Goal: Task Accomplishment & Management: Manage account settings

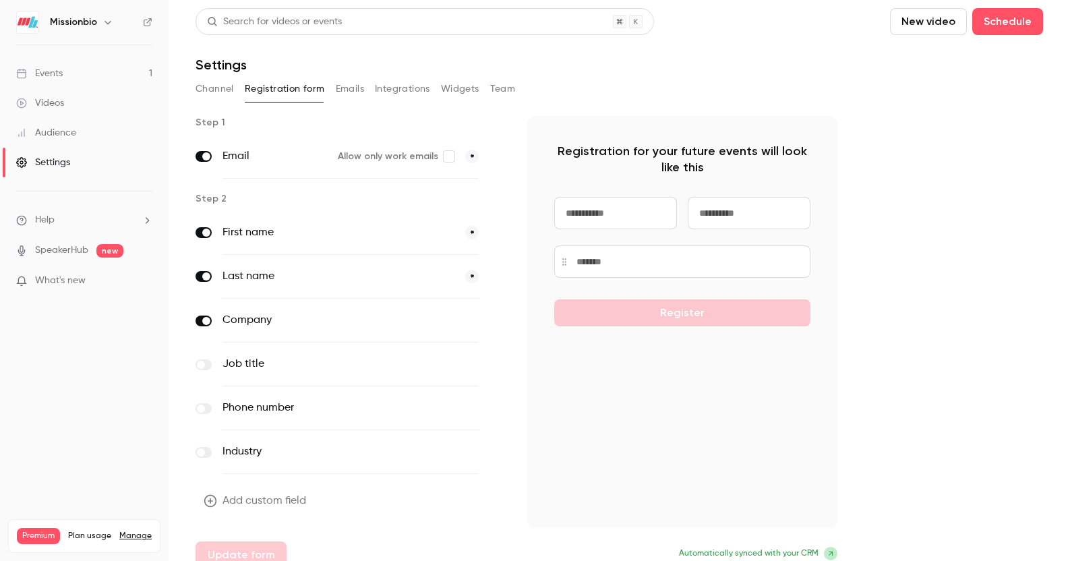
scroll to position [9, 0]
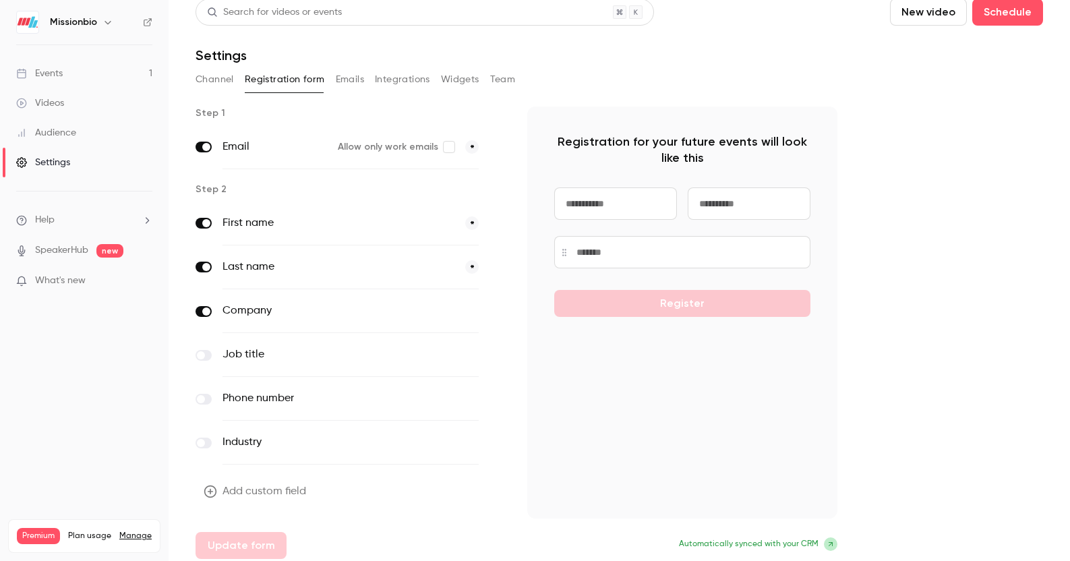
click at [70, 281] on span "What's new" at bounding box center [60, 281] width 51 height 14
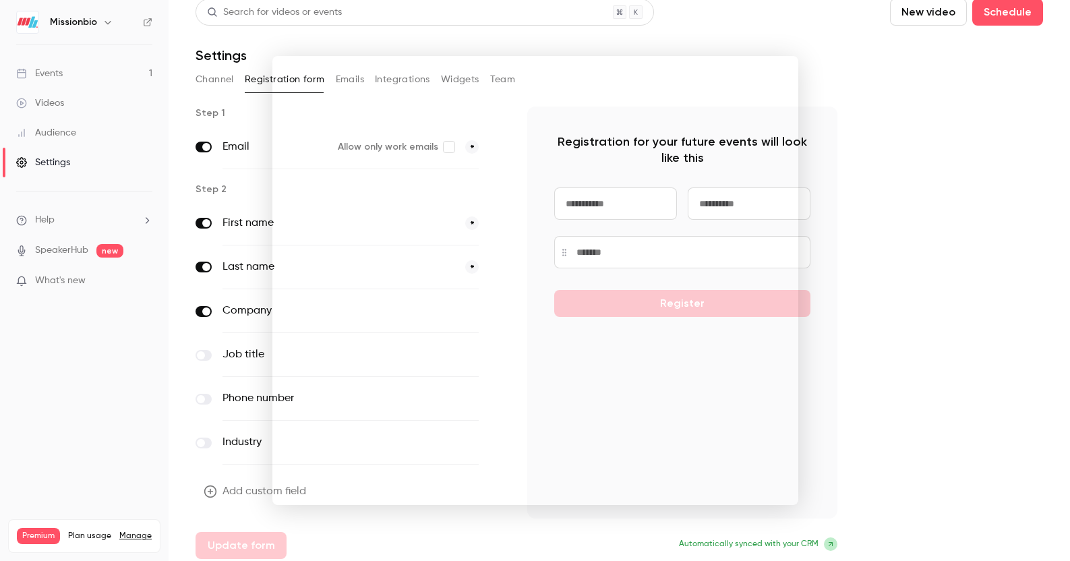
click at [867, 243] on div at bounding box center [535, 280] width 1070 height 561
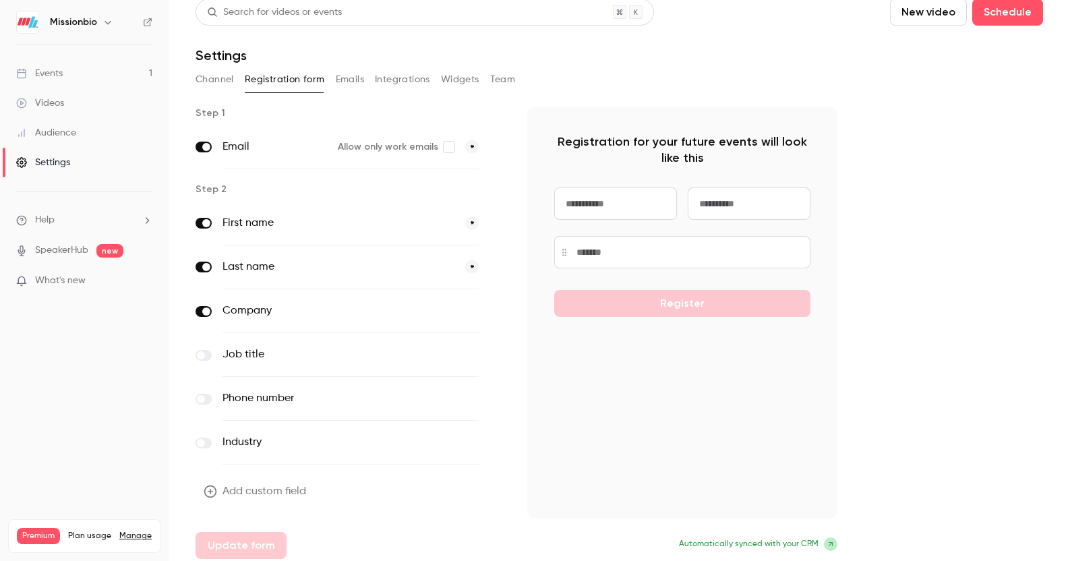
click at [37, 99] on div "Videos" at bounding box center [40, 102] width 48 height 13
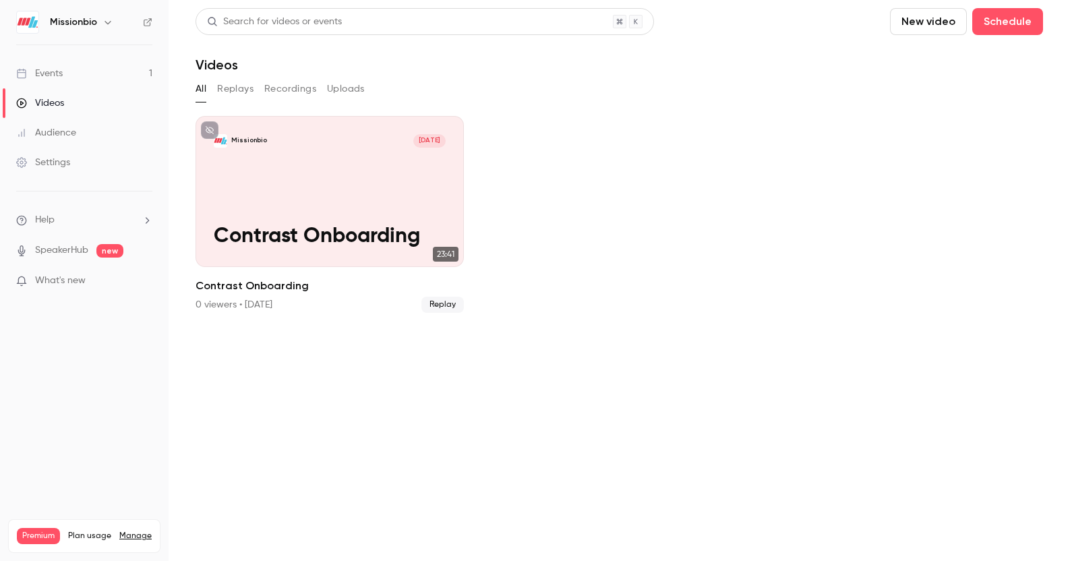
click at [53, 72] on div "Events" at bounding box center [39, 73] width 47 height 13
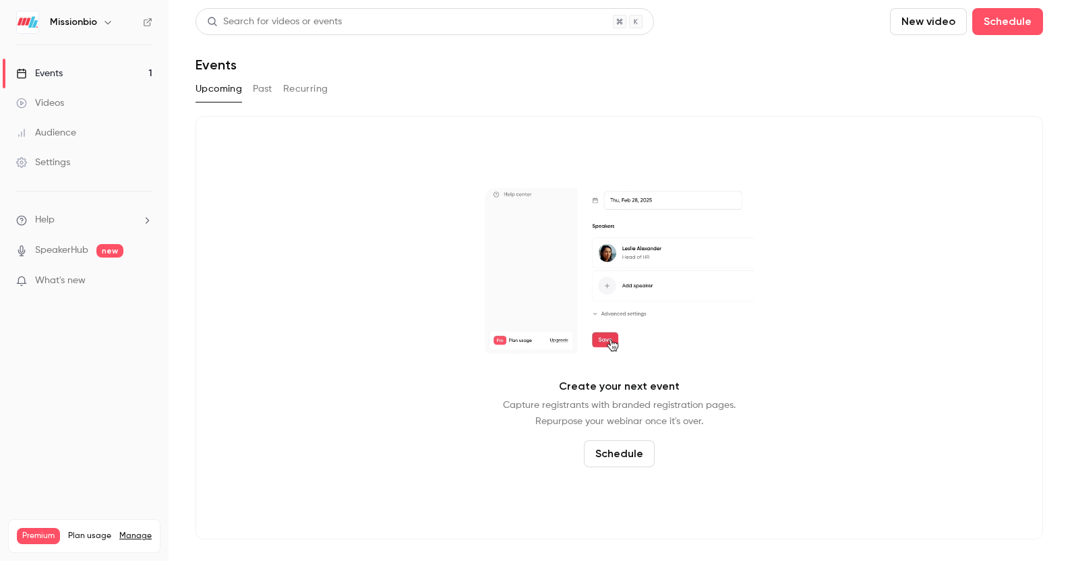
click at [57, 135] on div "Audience" at bounding box center [46, 132] width 60 height 13
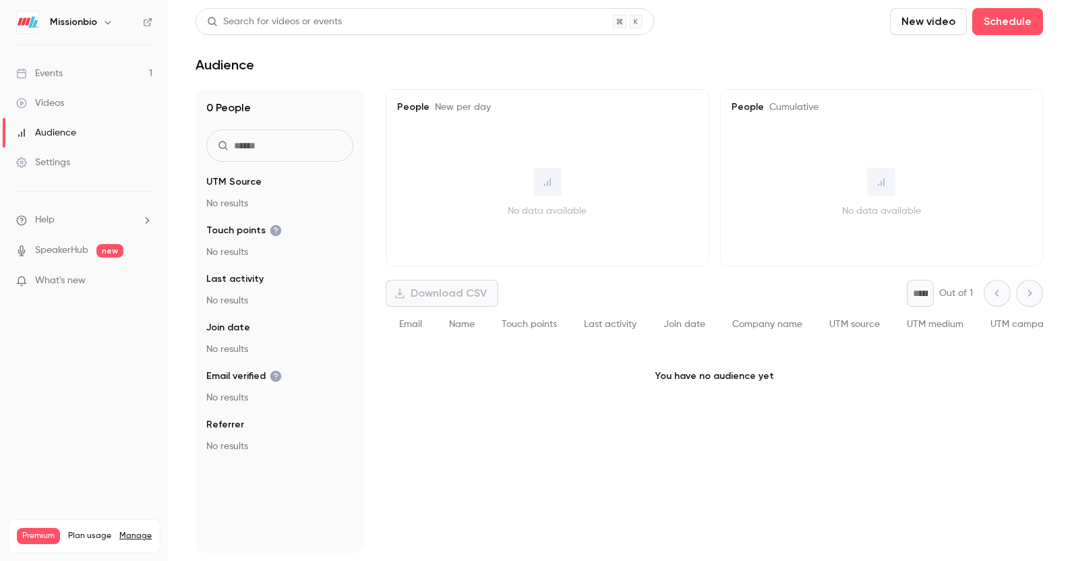
click at [54, 161] on div "Settings" at bounding box center [43, 162] width 54 height 13
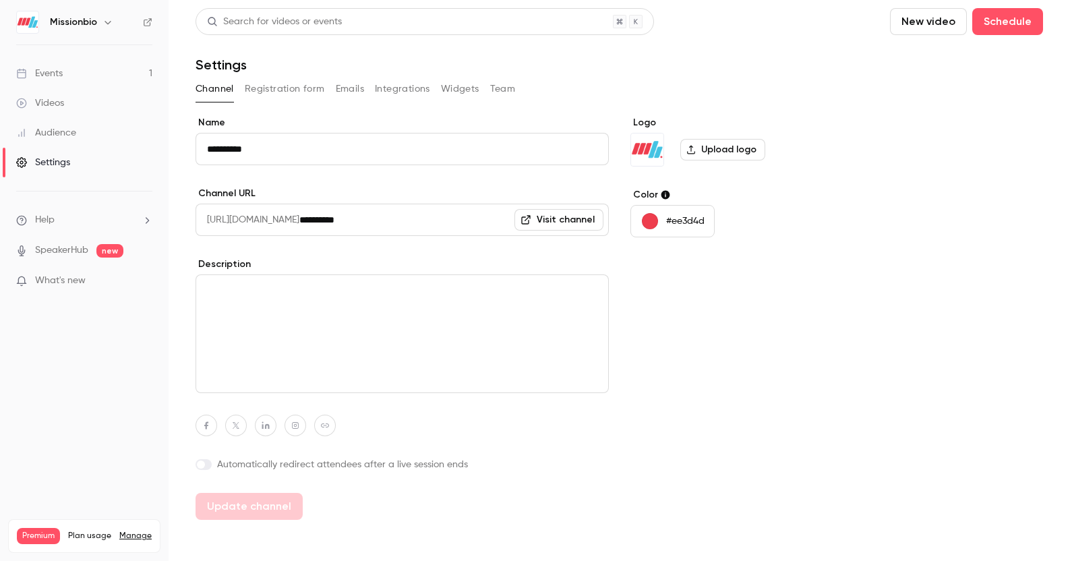
click at [642, 224] on div "button" at bounding box center [650, 221] width 16 height 16
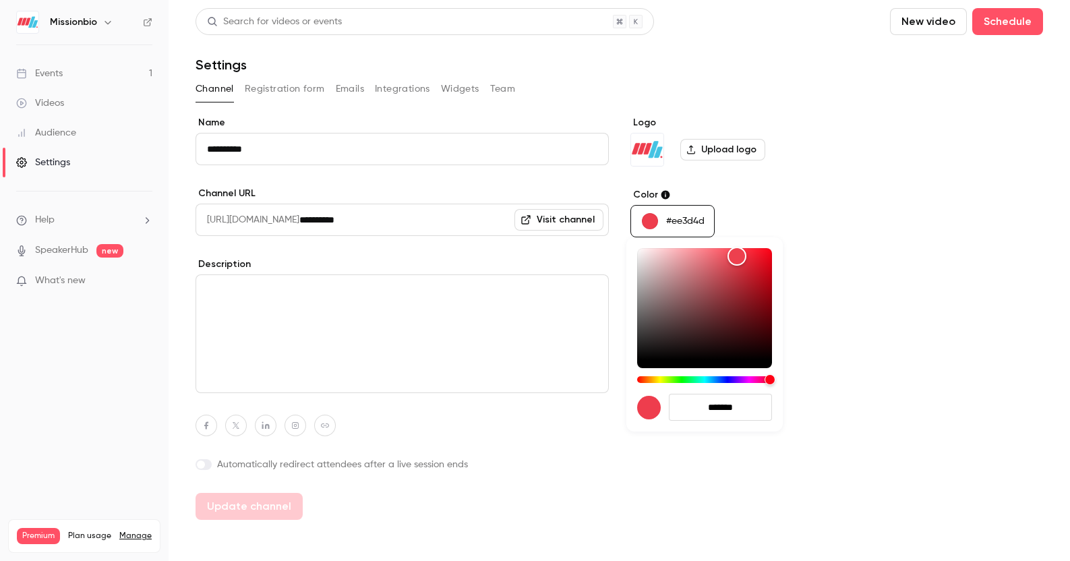
click at [712, 417] on input "*******" at bounding box center [720, 407] width 103 height 27
drag, startPoint x: 745, startPoint y: 406, endPoint x: 704, endPoint y: 405, distance: 41.8
click at [704, 405] on input "*******" at bounding box center [720, 407] width 103 height 27
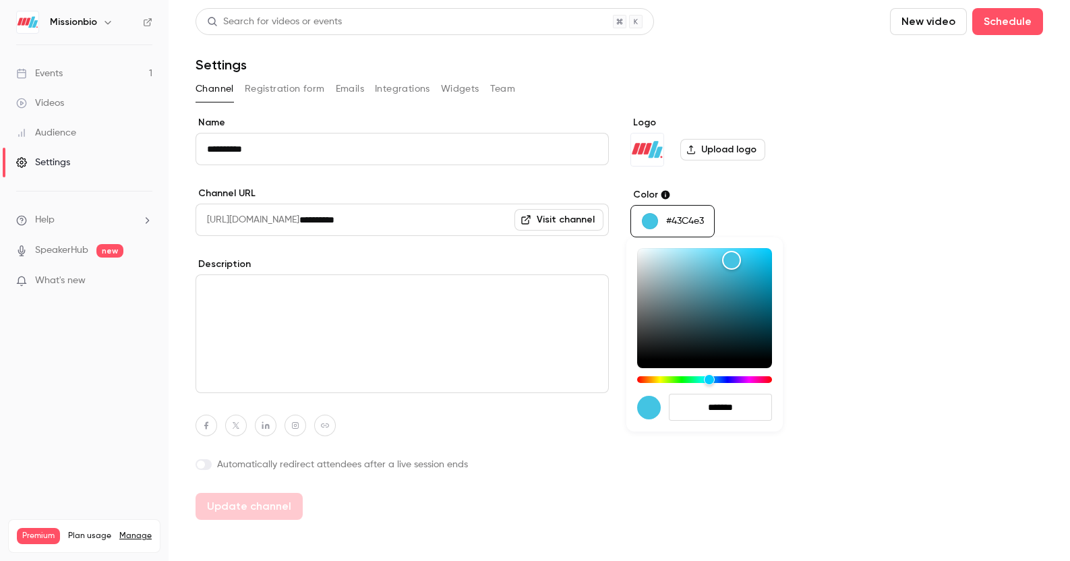
type input "*******"
click at [549, 461] on div at bounding box center [535, 280] width 1070 height 561
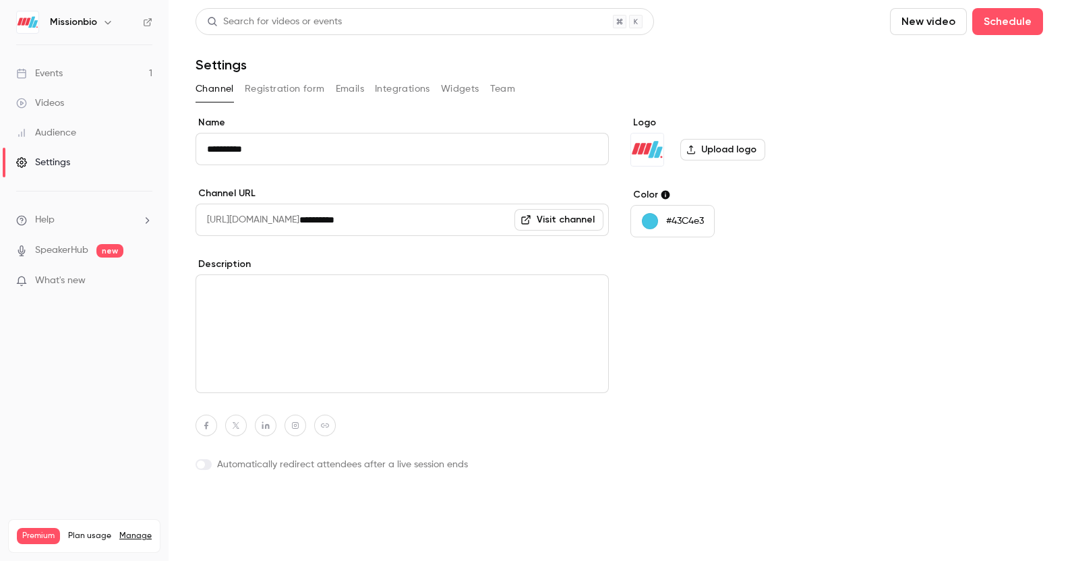
click at [264, 461] on button "Update channel" at bounding box center [248, 506] width 107 height 27
click at [104, 22] on icon "button" at bounding box center [107, 22] width 6 height 3
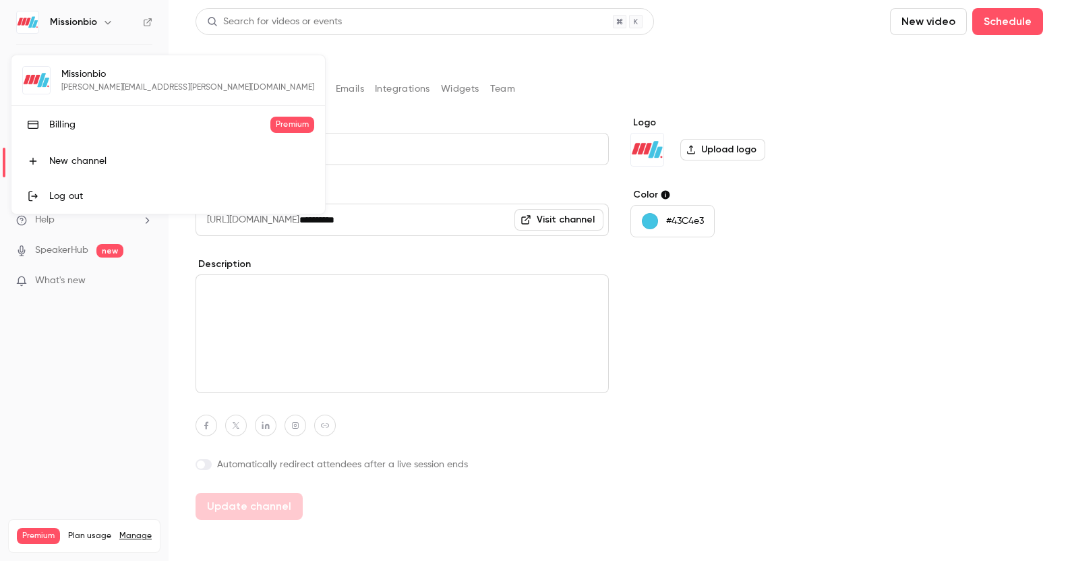
click at [125, 44] on div at bounding box center [535, 280] width 1070 height 561
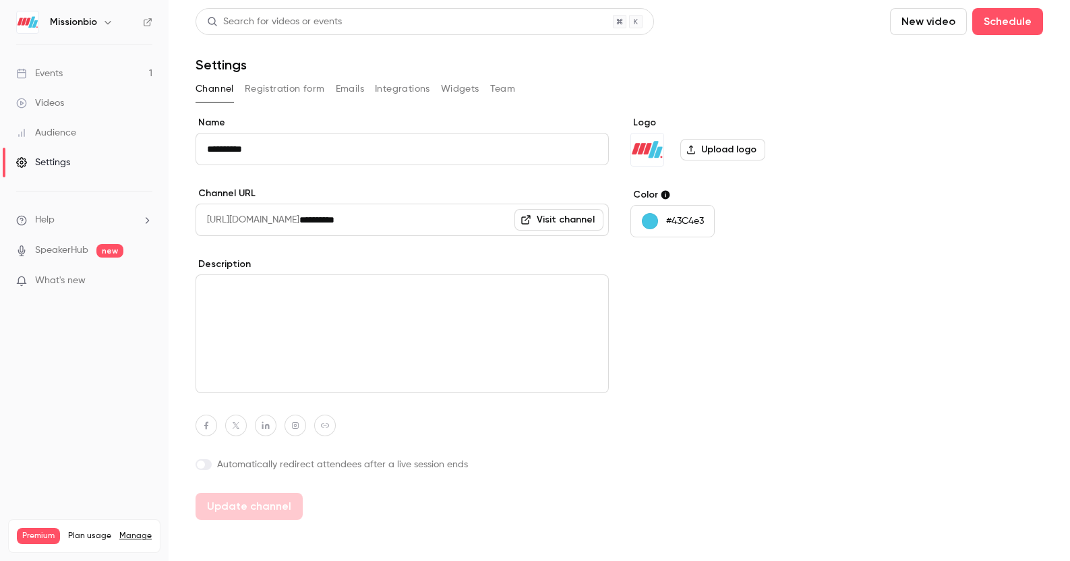
click at [63, 135] on div "Audience" at bounding box center [46, 132] width 60 height 13
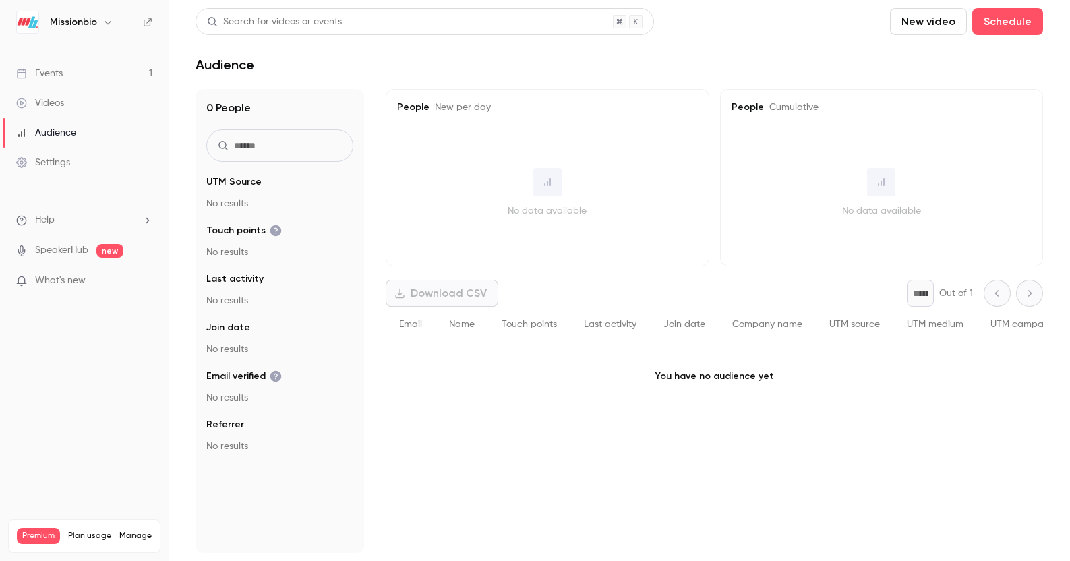
click at [54, 102] on div "Videos" at bounding box center [40, 102] width 48 height 13
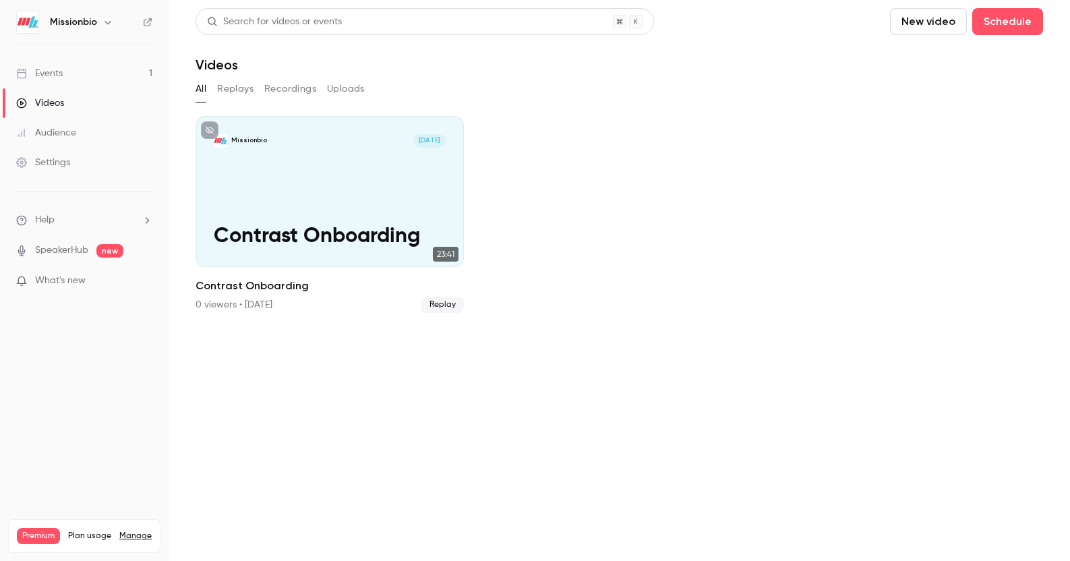
click at [55, 74] on div "Events" at bounding box center [39, 73] width 47 height 13
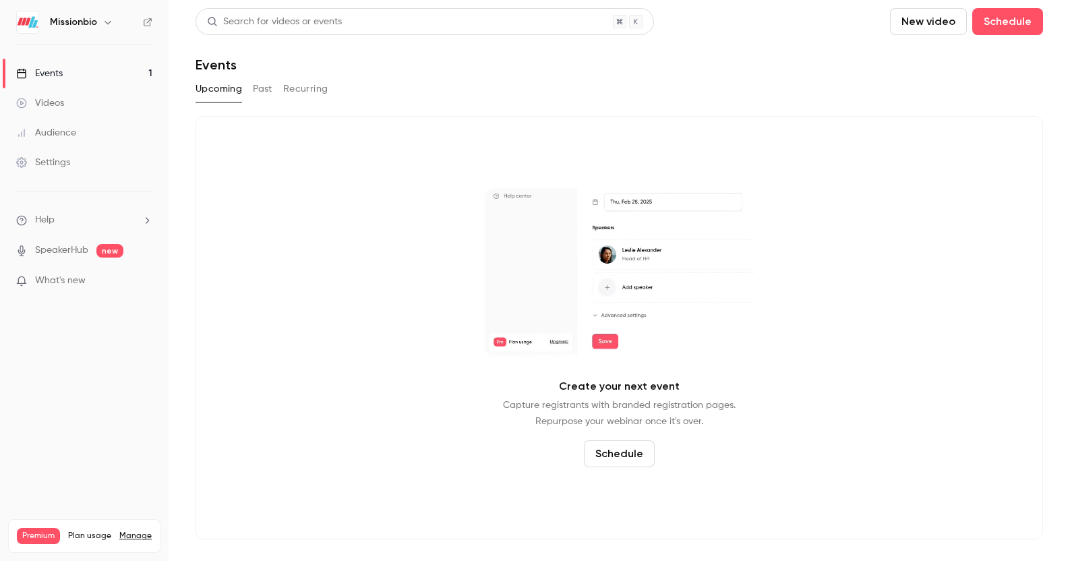
click at [67, 287] on span "What's new" at bounding box center [60, 281] width 51 height 14
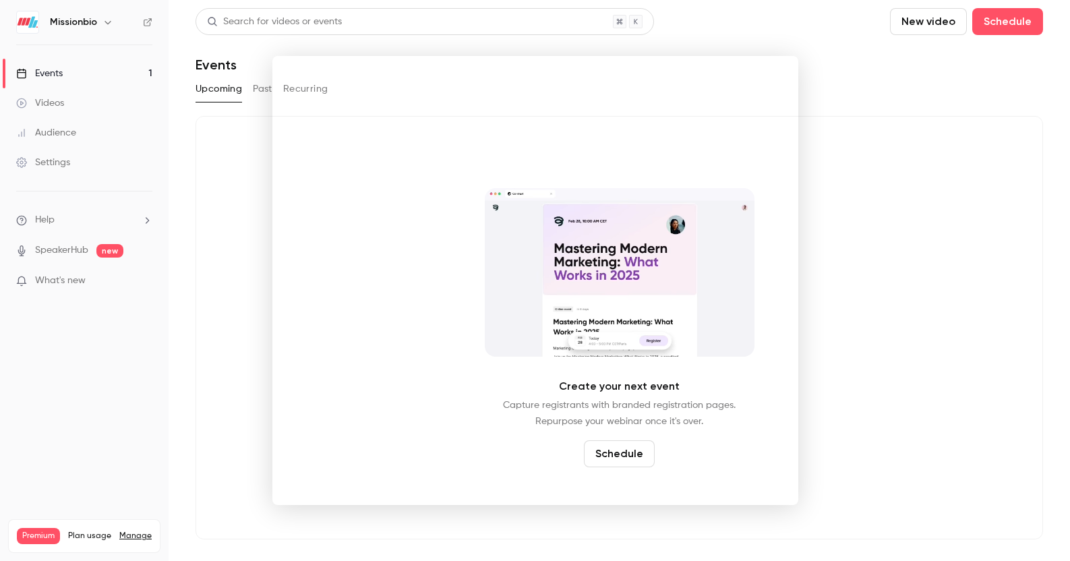
click at [867, 173] on div at bounding box center [535, 280] width 1070 height 561
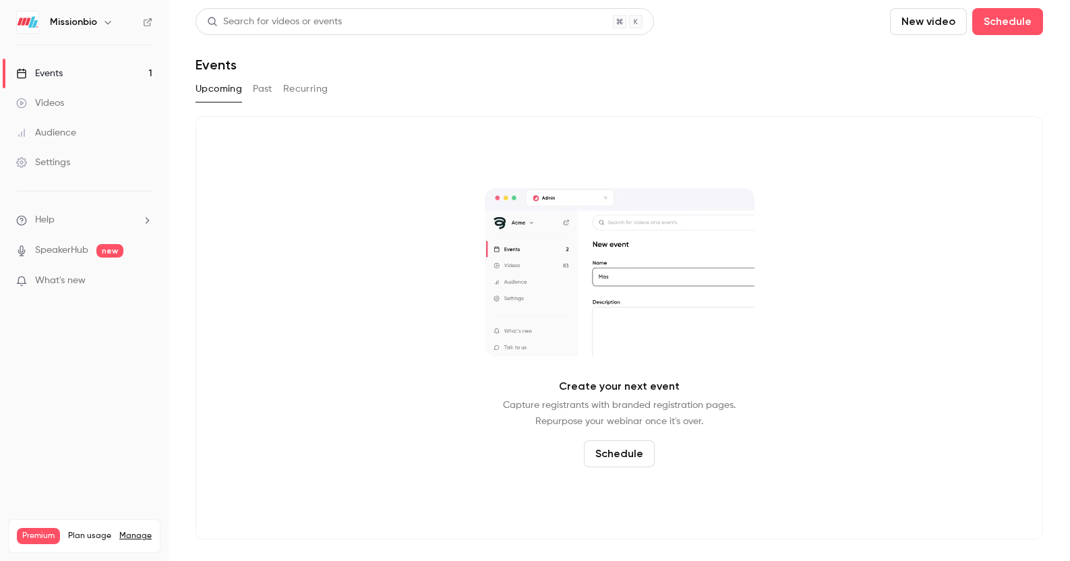
click at [264, 91] on button "Past" at bounding box center [263, 89] width 20 height 22
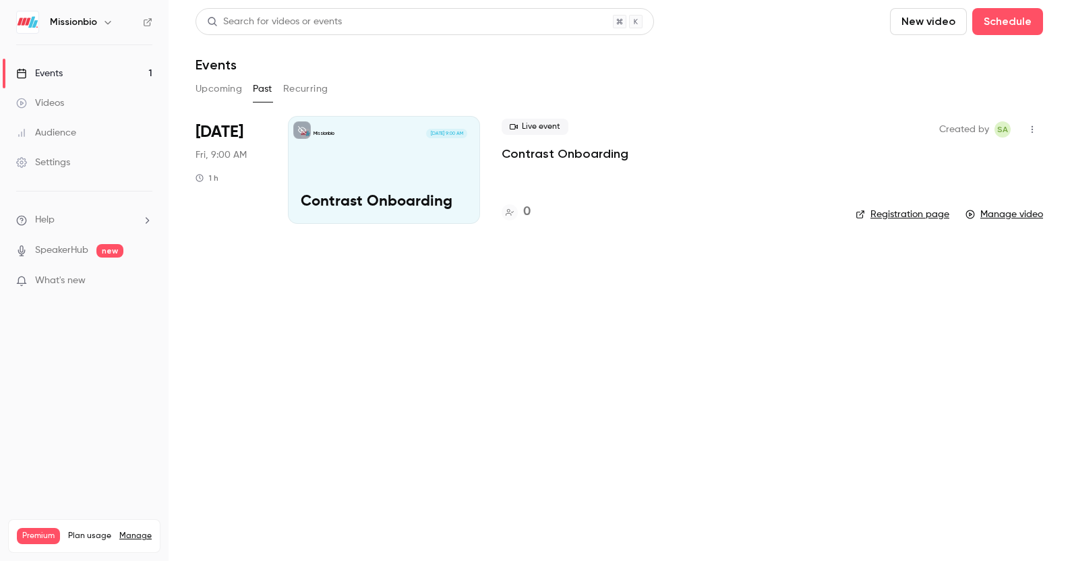
click at [301, 94] on button "Recurring" at bounding box center [305, 89] width 45 height 22
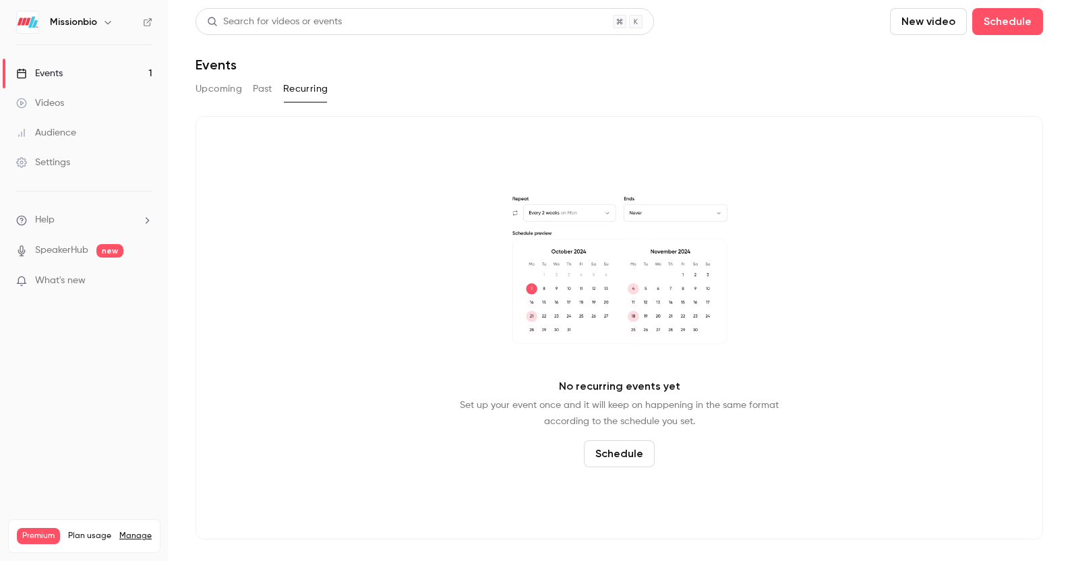
click at [60, 162] on div "Settings" at bounding box center [43, 162] width 54 height 13
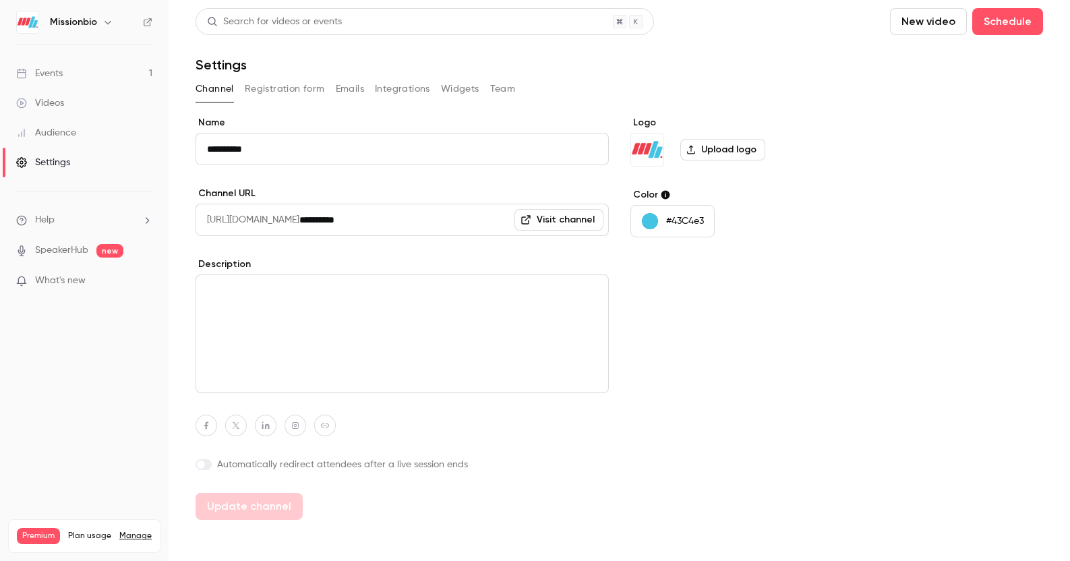
click at [499, 88] on button "Team" at bounding box center [503, 89] width 26 height 22
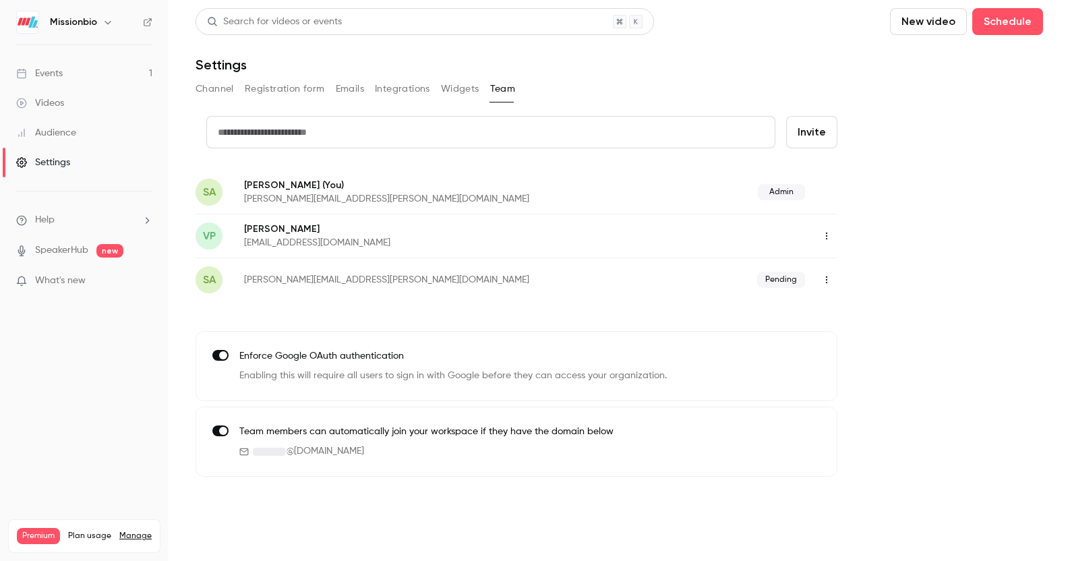
click at [473, 88] on button "Widgets" at bounding box center [460, 89] width 38 height 22
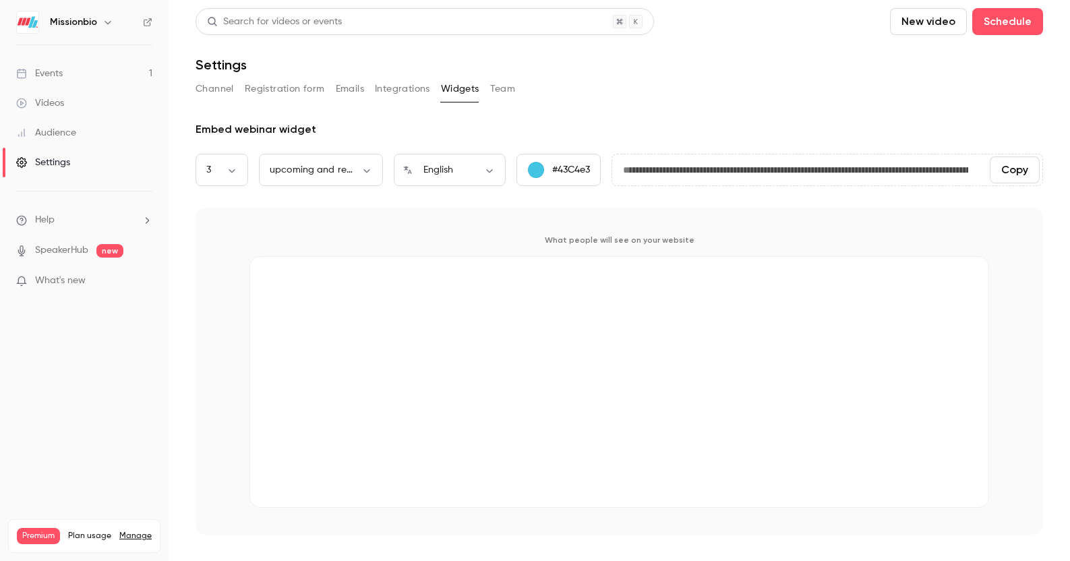
click at [396, 93] on button "Integrations" at bounding box center [402, 89] width 55 height 22
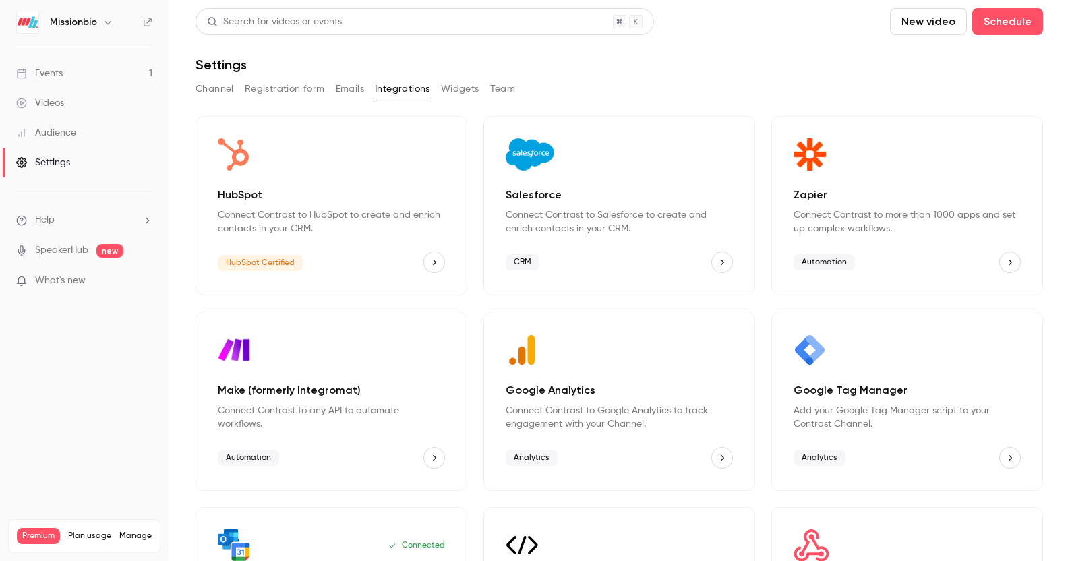
click at [867, 237] on div "Zapier Connect Contrast to more than 1000 apps and set up complex workflows. Au…" at bounding box center [907, 205] width 272 height 179
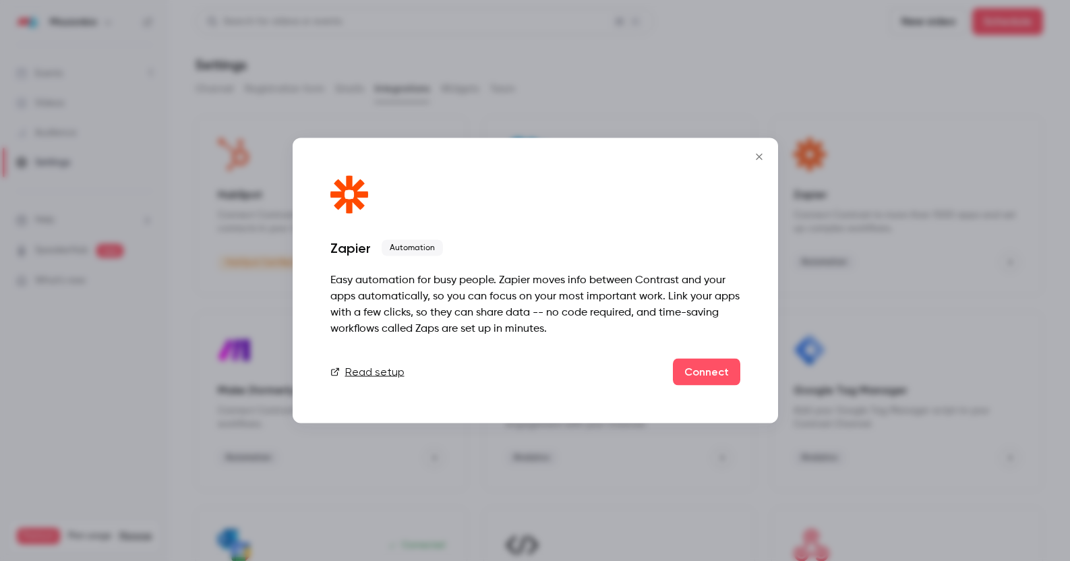
click at [760, 153] on icon "Close" at bounding box center [759, 157] width 16 height 11
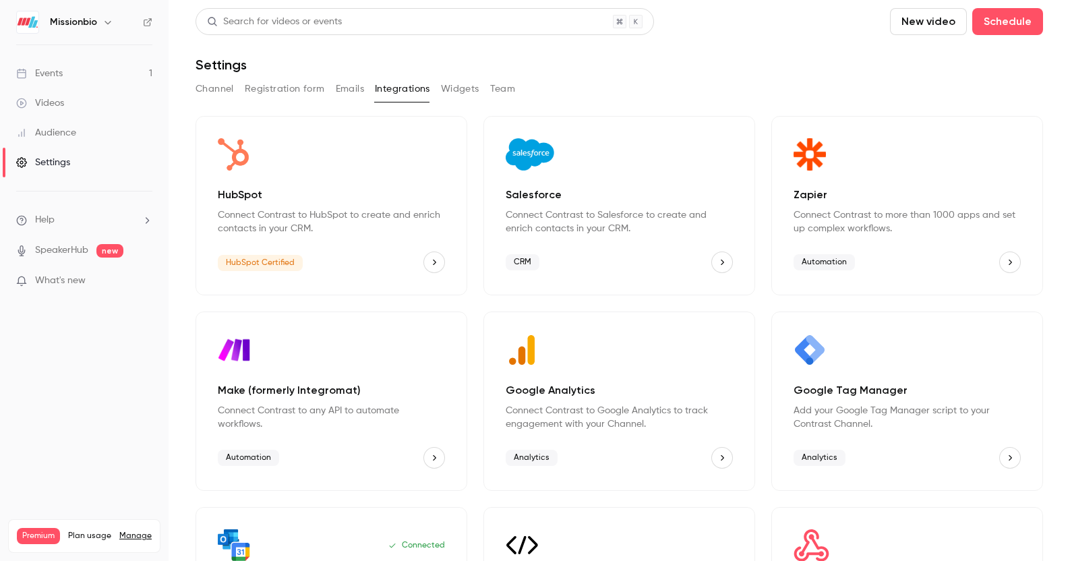
click at [701, 264] on div "CRM" at bounding box center [618, 262] width 227 height 22
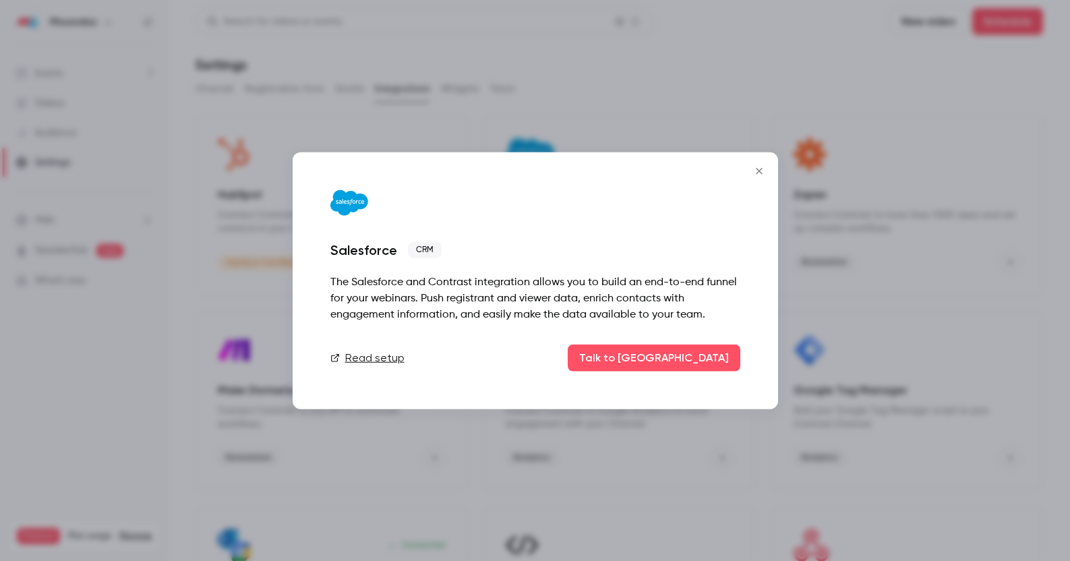
click at [755, 175] on icon "Close" at bounding box center [759, 171] width 16 height 11
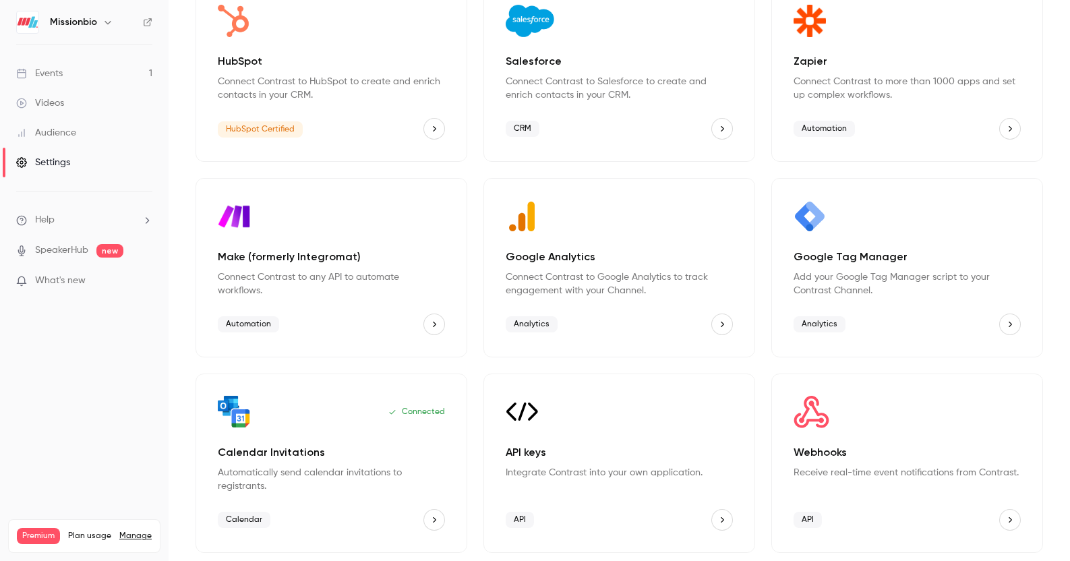
scroll to position [114, 0]
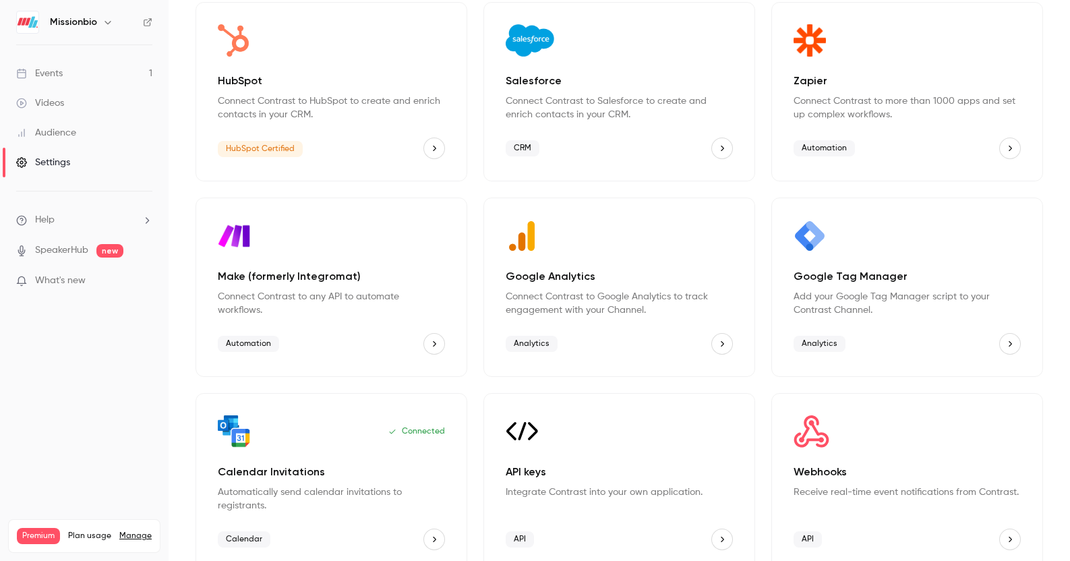
click at [706, 333] on div "Analytics" at bounding box center [618, 344] width 227 height 22
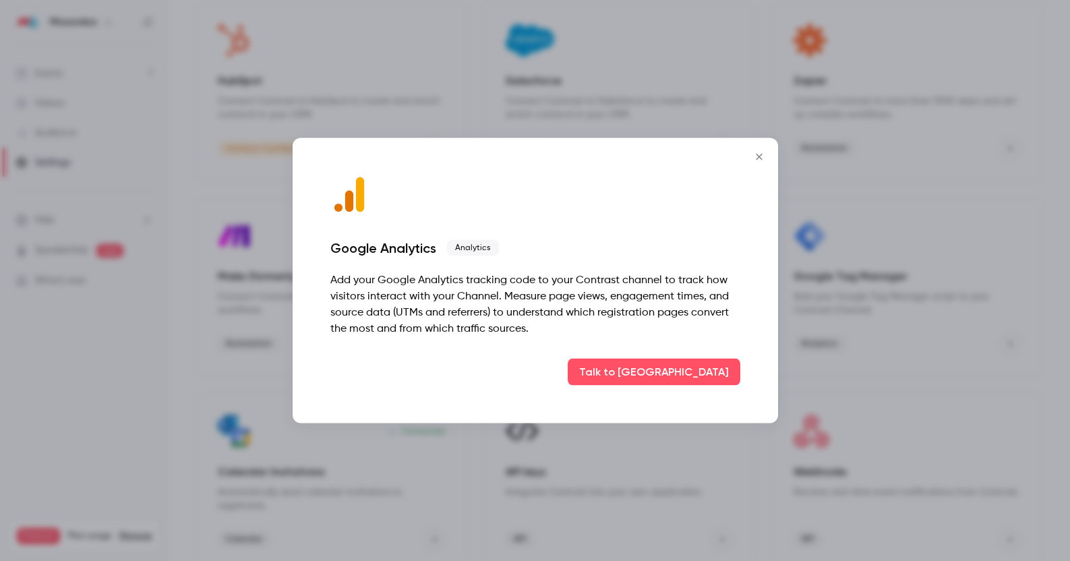
click at [760, 156] on icon "Close" at bounding box center [759, 157] width 6 height 6
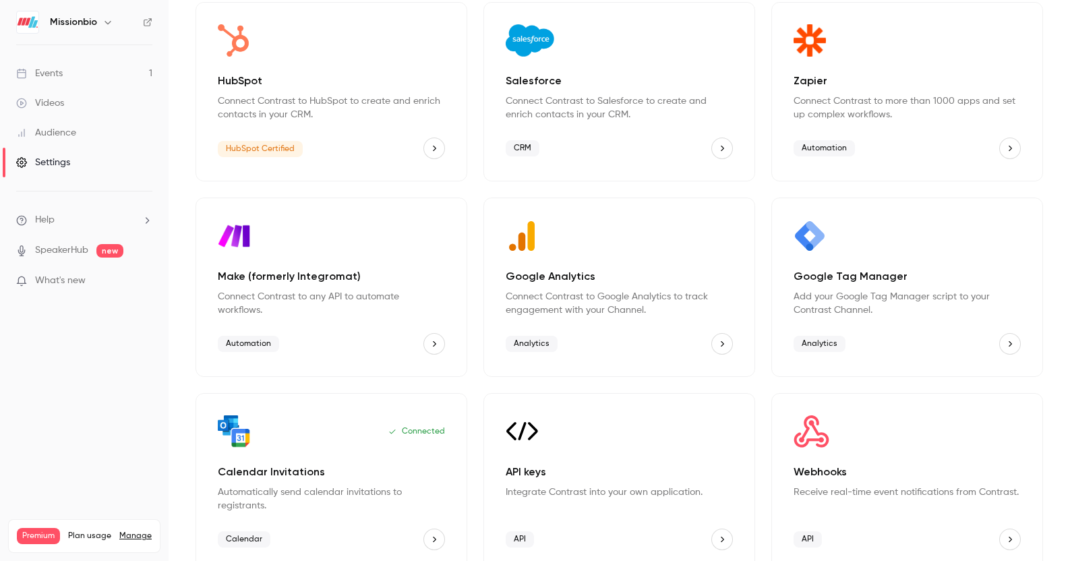
click at [714, 150] on button "Salesforce" at bounding box center [722, 148] width 22 height 22
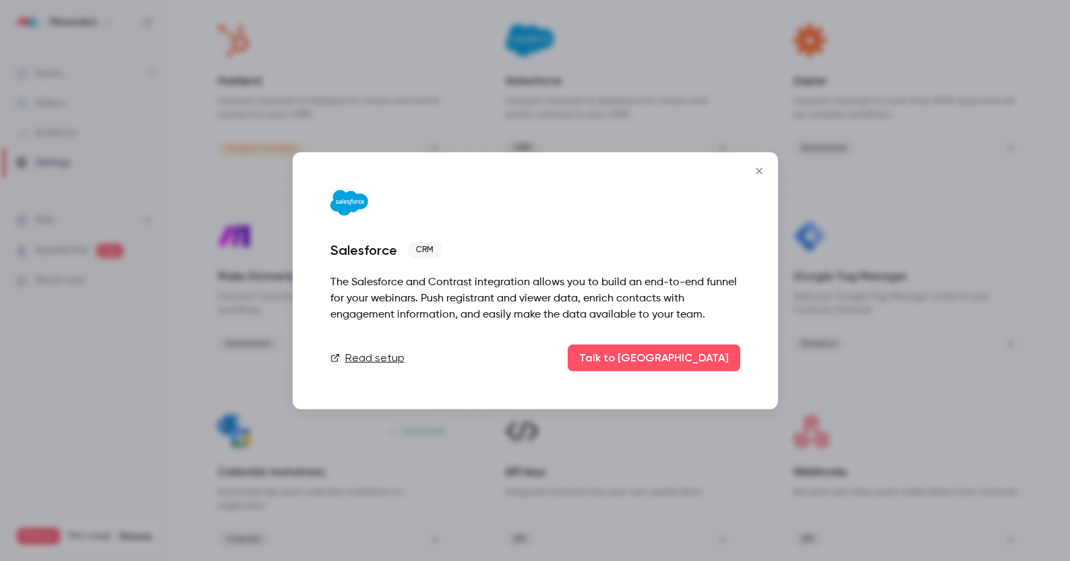
click at [755, 175] on icon "Close" at bounding box center [759, 171] width 16 height 11
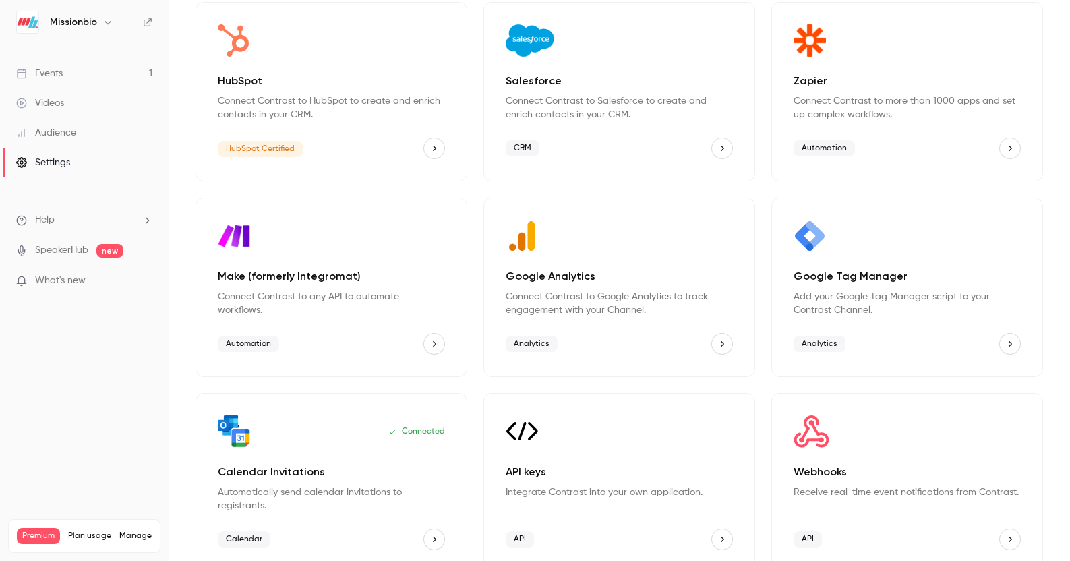
click at [867, 157] on button "Zapier" at bounding box center [1010, 148] width 22 height 22
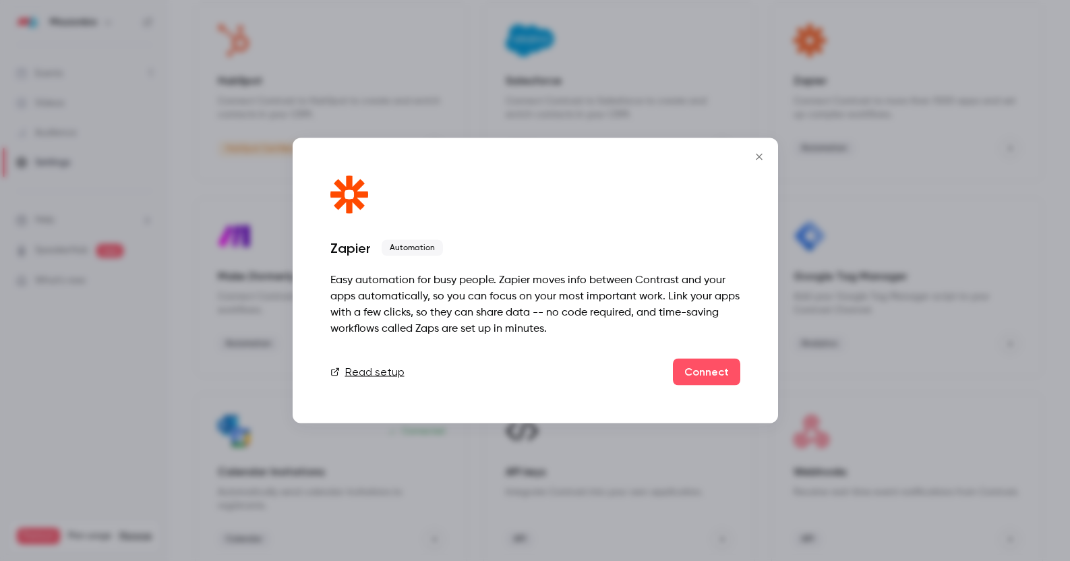
click at [761, 158] on icon "Close" at bounding box center [759, 157] width 6 height 6
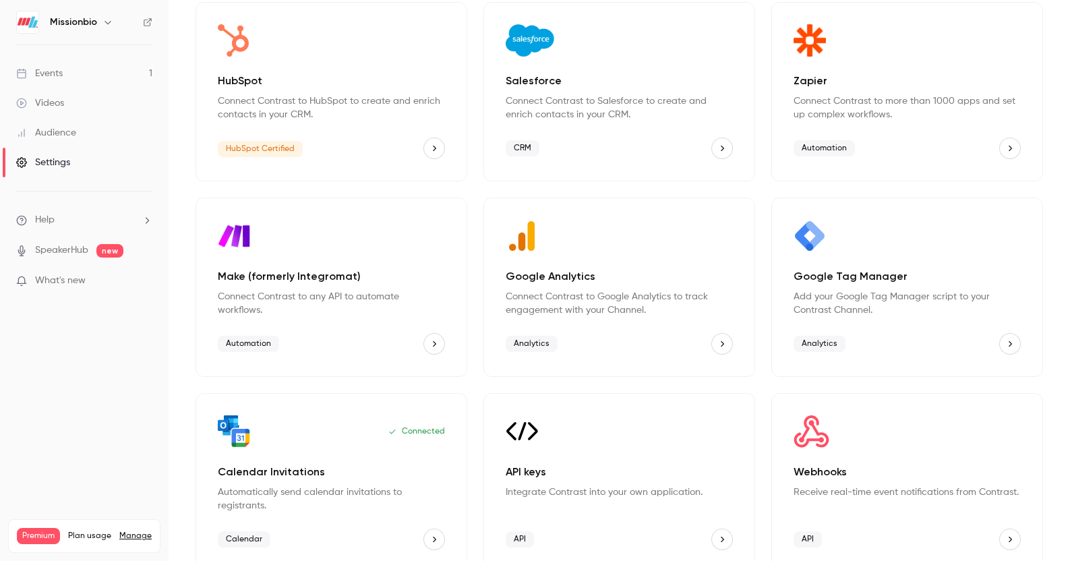
scroll to position [0, 0]
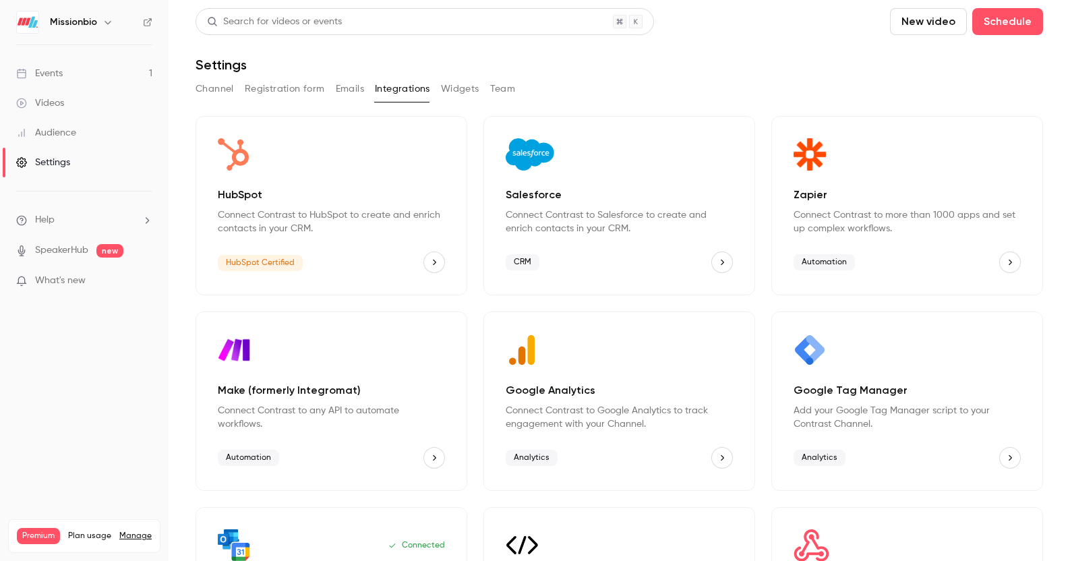
click at [505, 90] on button "Team" at bounding box center [503, 89] width 26 height 22
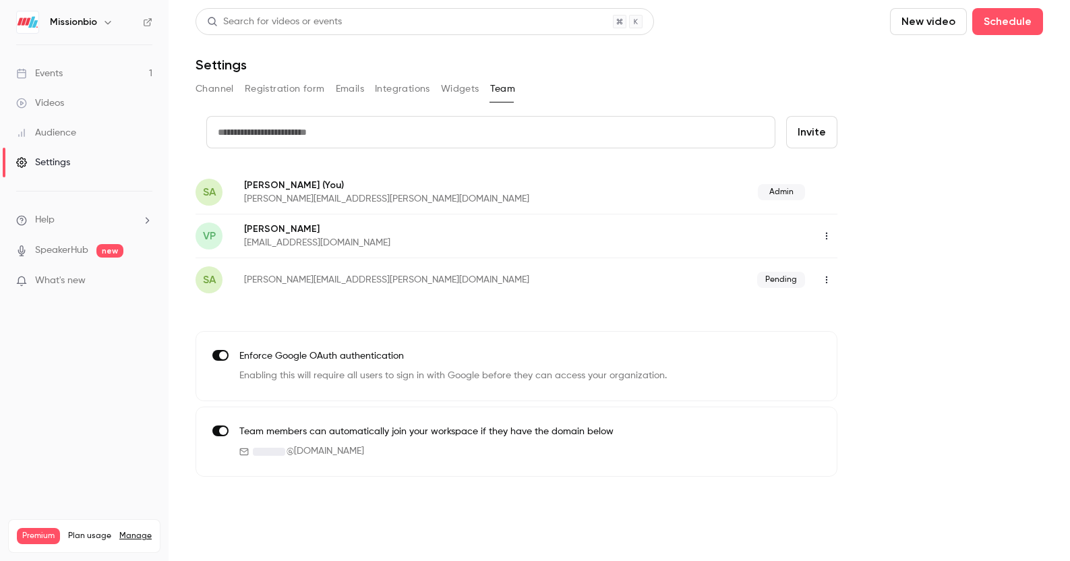
click at [417, 134] on input "text" at bounding box center [490, 132] width 569 height 32
type input "**********"
click at [830, 135] on button "Invite" at bounding box center [811, 132] width 51 height 32
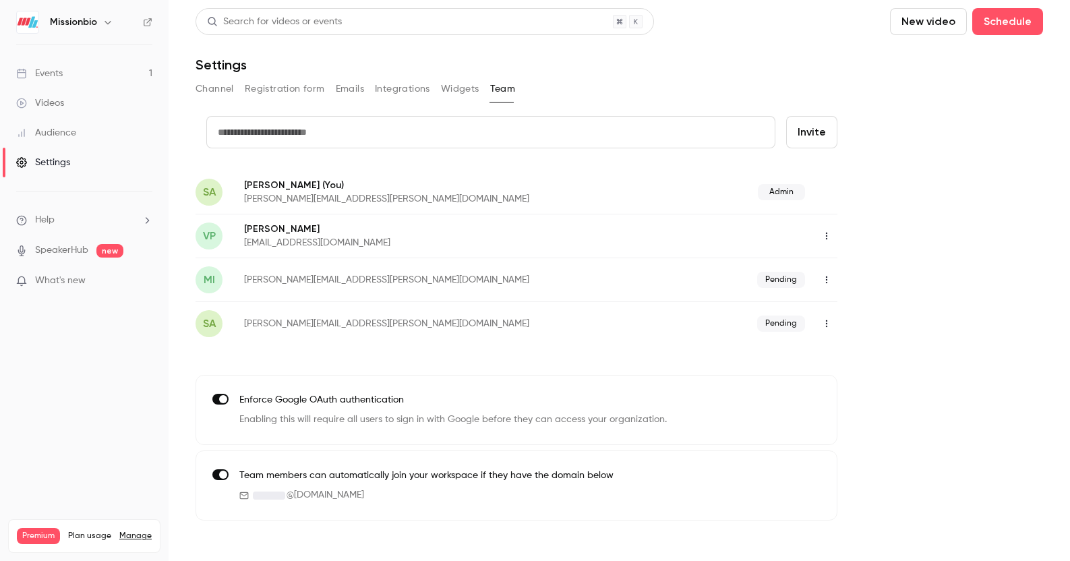
click at [822, 277] on icon "button" at bounding box center [826, 279] width 11 height 9
click at [867, 261] on div at bounding box center [535, 280] width 1070 height 561
click at [824, 235] on icon "button" at bounding box center [826, 235] width 11 height 9
click at [867, 202] on div at bounding box center [535, 280] width 1070 height 561
click at [827, 233] on icon "button" at bounding box center [826, 235] width 11 height 9
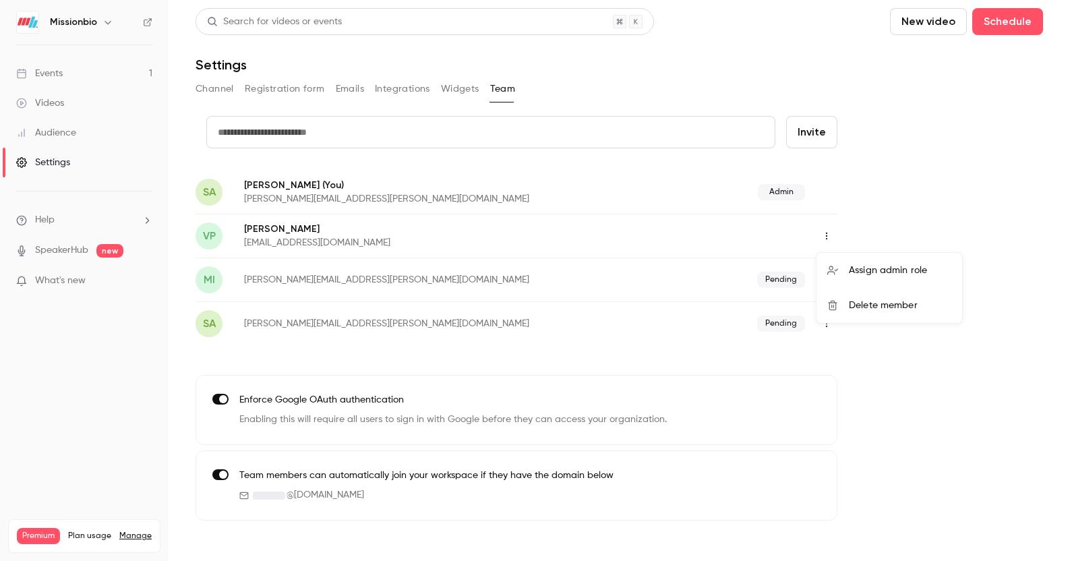
click at [867, 199] on div at bounding box center [535, 280] width 1070 height 561
